Goal: Information Seeking & Learning: Learn about a topic

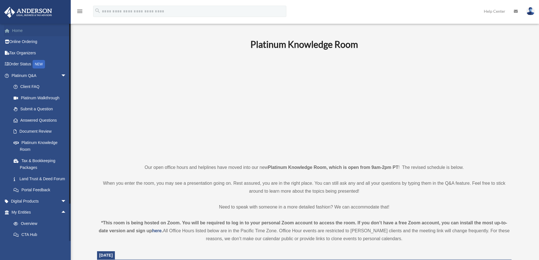
click at [15, 30] on link "Home" at bounding box center [39, 30] width 71 height 11
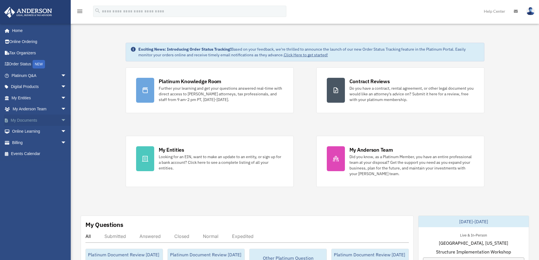
click at [61, 120] on span "arrow_drop_down" at bounding box center [66, 121] width 11 height 12
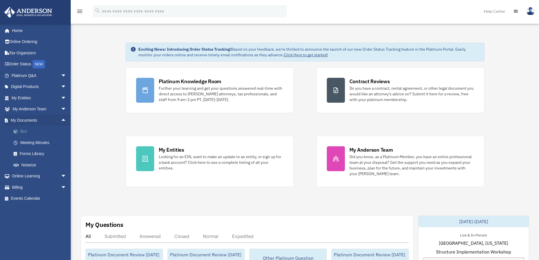
click at [24, 131] on link "Box" at bounding box center [41, 131] width 67 height 11
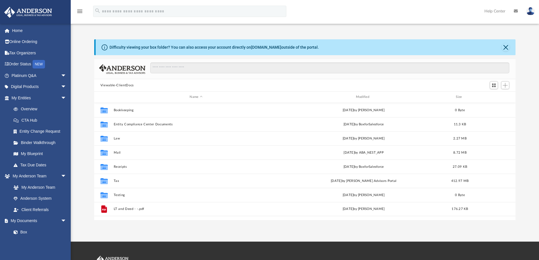
scroll to position [124, 417]
click at [40, 143] on link "Binder Walkthrough" at bounding box center [41, 142] width 67 height 11
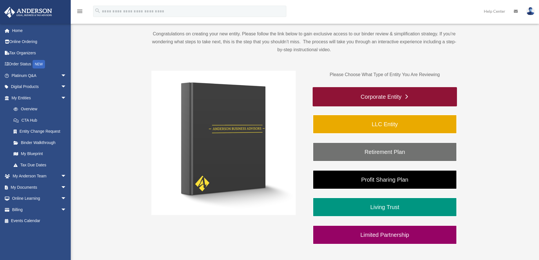
scroll to position [57, 0]
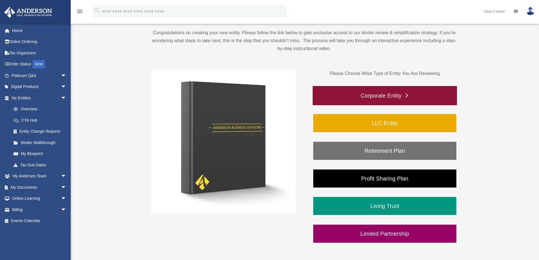
click at [374, 94] on link "Corporate Entity" at bounding box center [384, 95] width 144 height 19
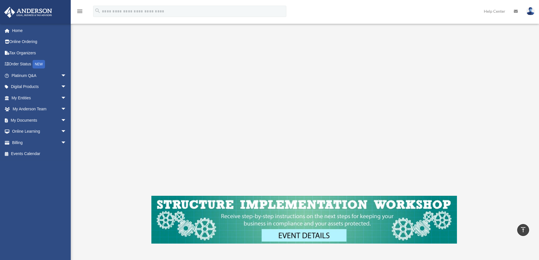
scroll to position [85, 0]
click at [114, 85] on div "Corporate Entity To pause video at anytime, simply click on the video." at bounding box center [304, 111] width 423 height 317
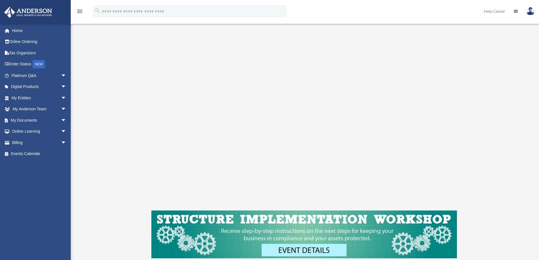
scroll to position [57, 0]
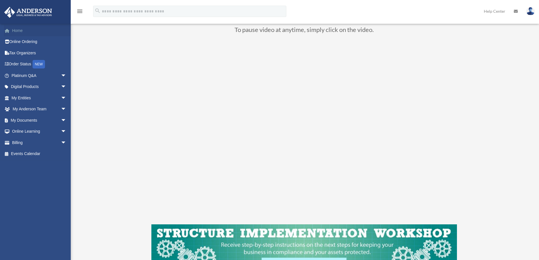
click at [16, 31] on link "Home" at bounding box center [39, 30] width 71 height 11
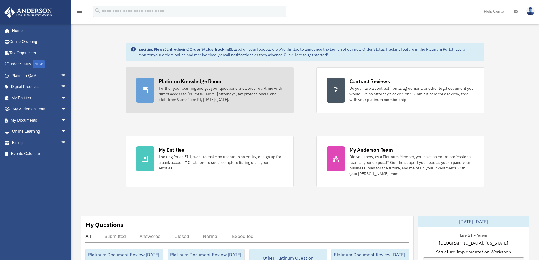
click at [217, 90] on div "Further your learning and get your questions answered real-time with direct acc…" at bounding box center [221, 93] width 124 height 17
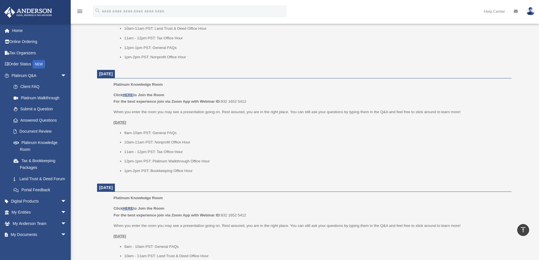
scroll to position [424, 0]
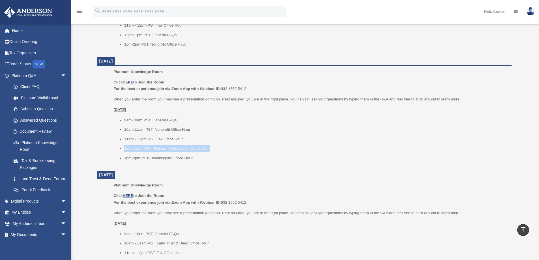
drag, startPoint x: 227, startPoint y: 150, endPoint x: 125, endPoint y: 151, distance: 102.6
click at [125, 151] on li "12pm-1pm PST: Platinum Walkthrough Office Hour" at bounding box center [315, 148] width 383 height 7
click at [252, 134] on ul "9am-10am PST: General FAQs 10am-11am PST: Nonprofit Office Hour 11am - 12pm PST…" at bounding box center [310, 139] width 394 height 45
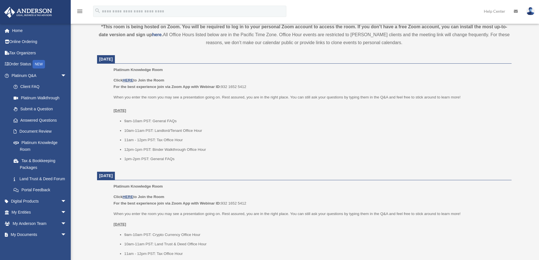
scroll to position [198, 0]
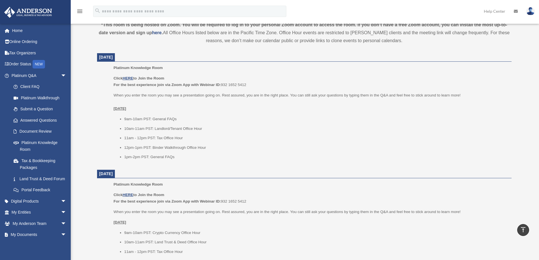
click at [258, 144] on li "12pm-1pm PST: Binder Walkthrough Office Hour" at bounding box center [315, 147] width 383 height 7
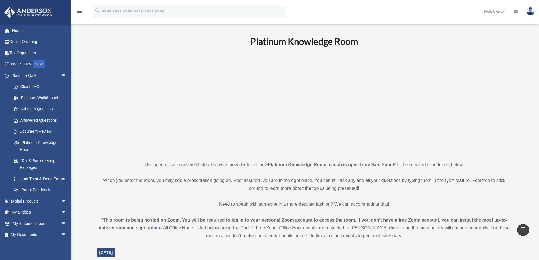
scroll to position [0, 0]
